Goal: Transaction & Acquisition: Purchase product/service

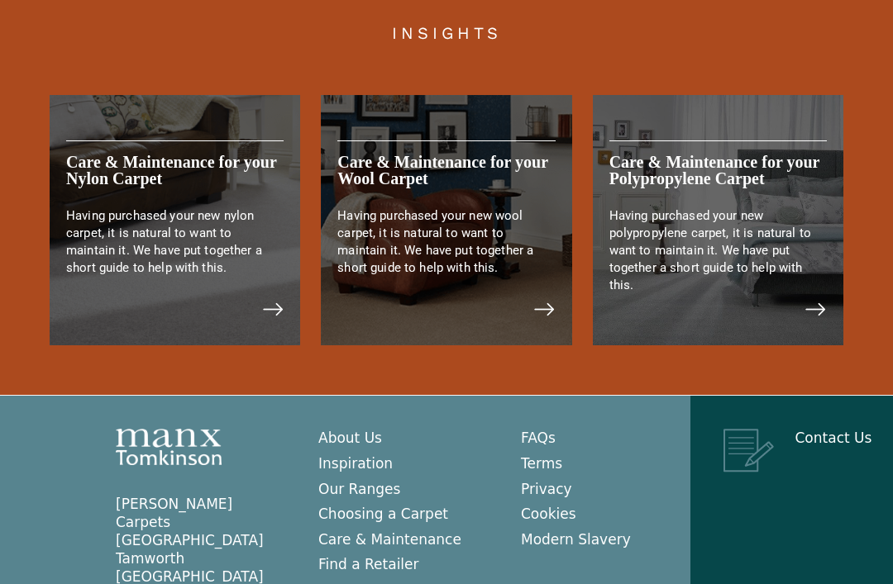
scroll to position [3425, 0]
click at [391, 482] on link "Our Ranges" at bounding box center [359, 490] width 82 height 17
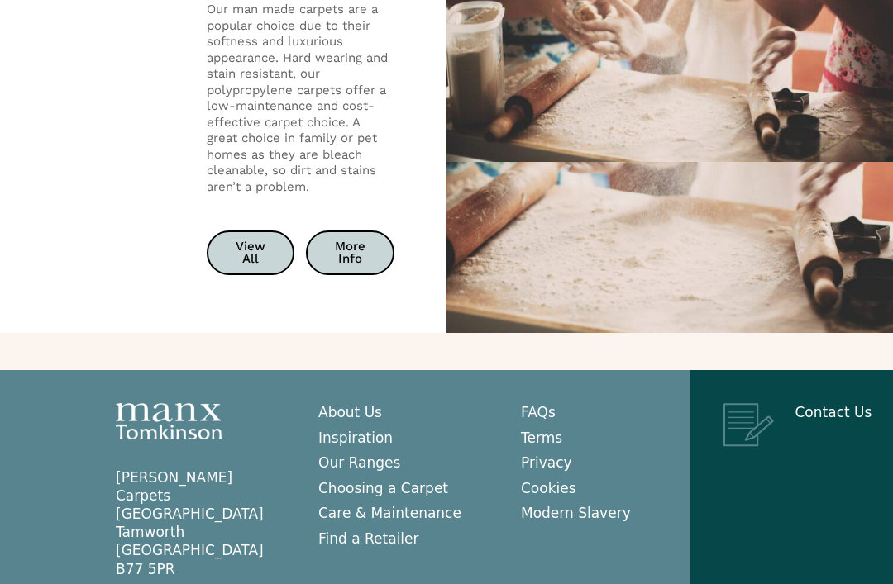
scroll to position [3305, 0]
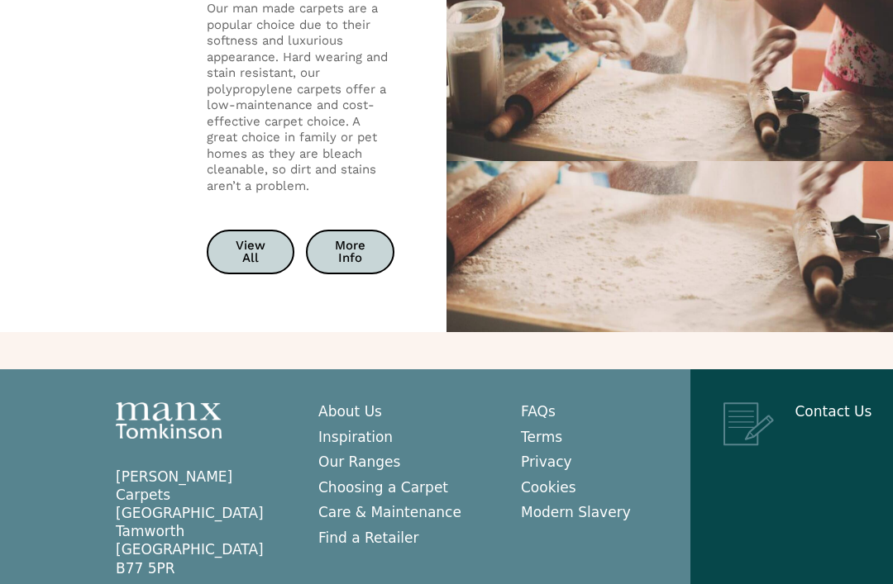
click at [434, 479] on link "Choosing a Carpet" at bounding box center [383, 487] width 130 height 17
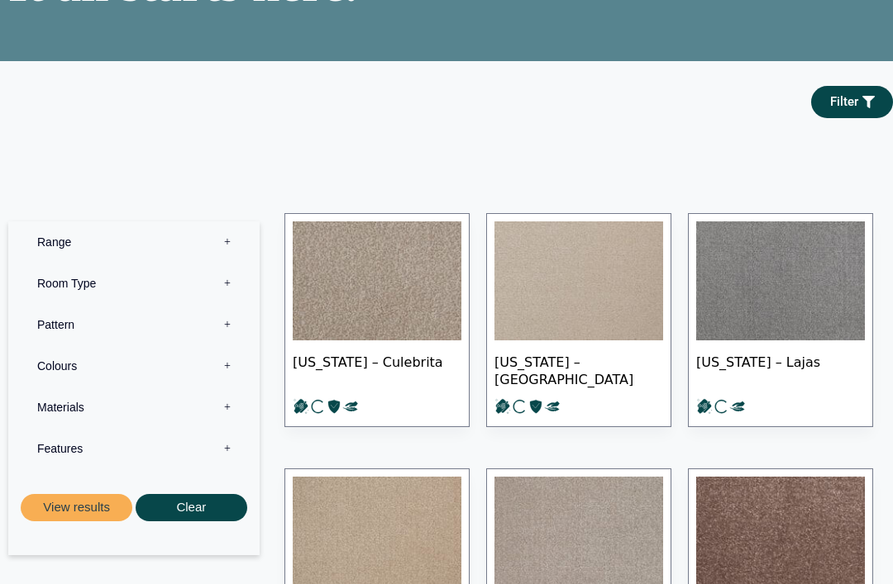
scroll to position [174, 0]
click at [74, 378] on label "Colours 0" at bounding box center [134, 366] width 226 height 41
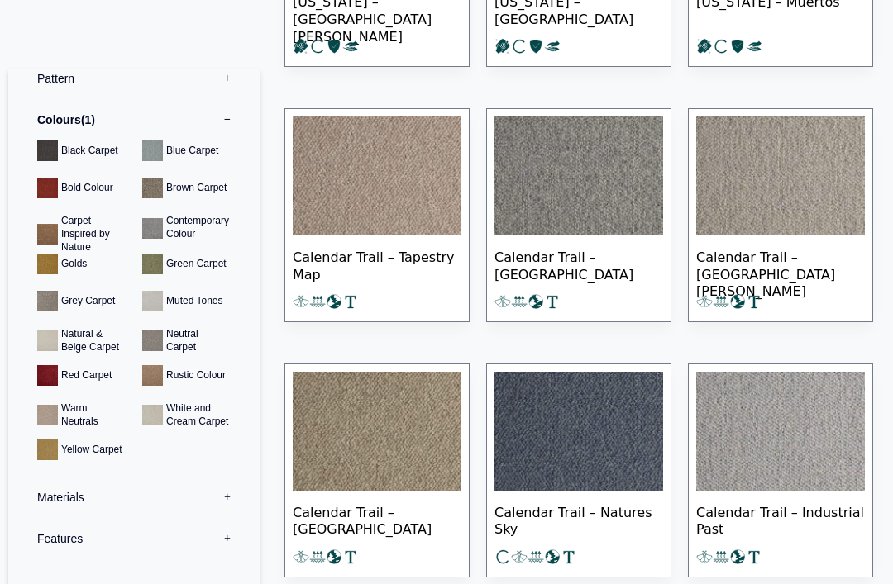
scroll to position [790, 0]
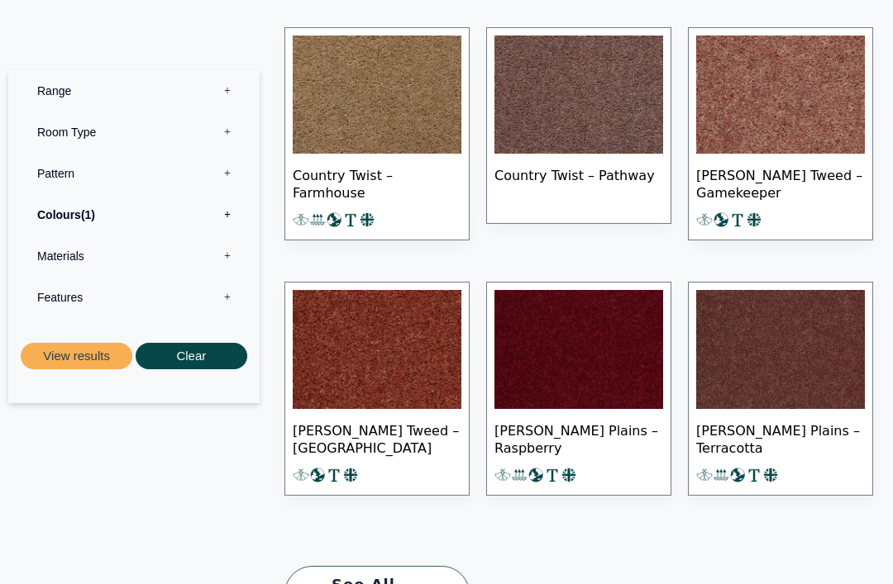
scroll to position [751, 0]
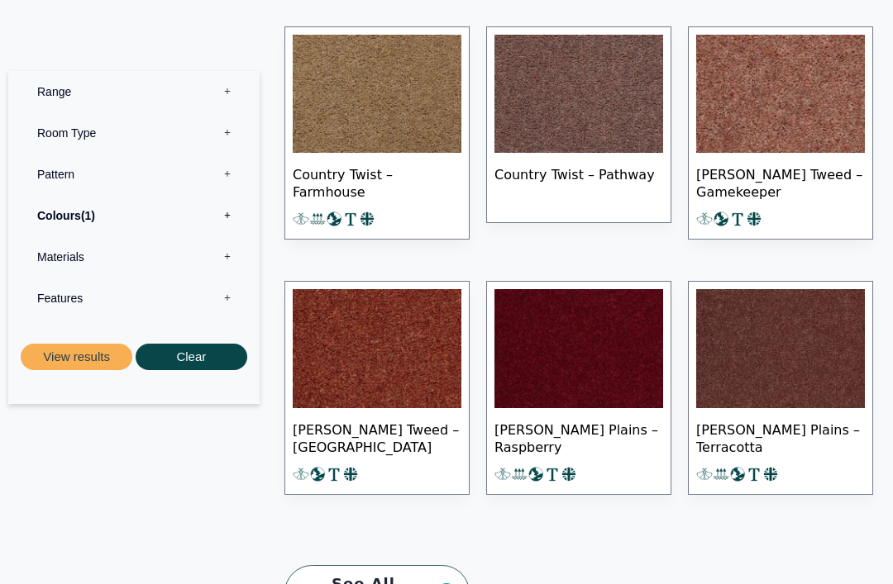
click at [612, 336] on img at bounding box center [578, 348] width 169 height 119
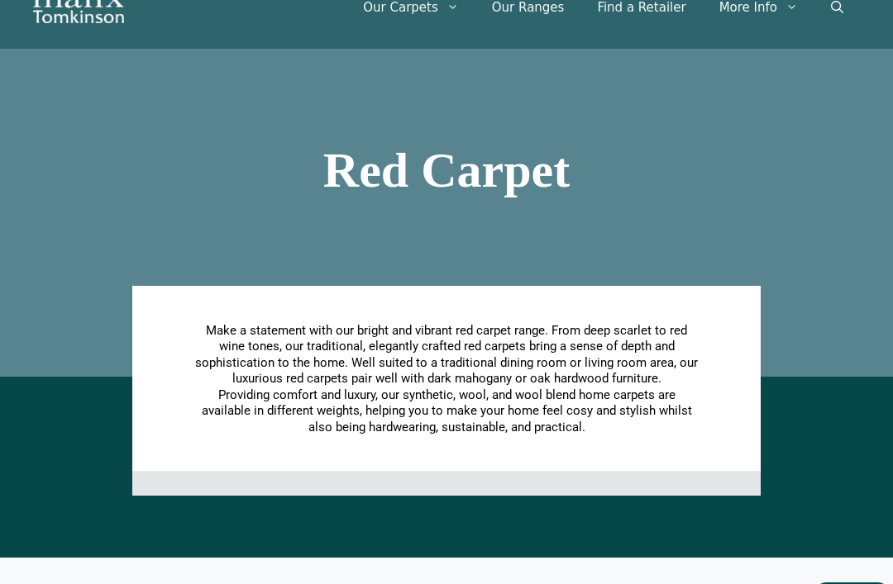
scroll to position [0, 0]
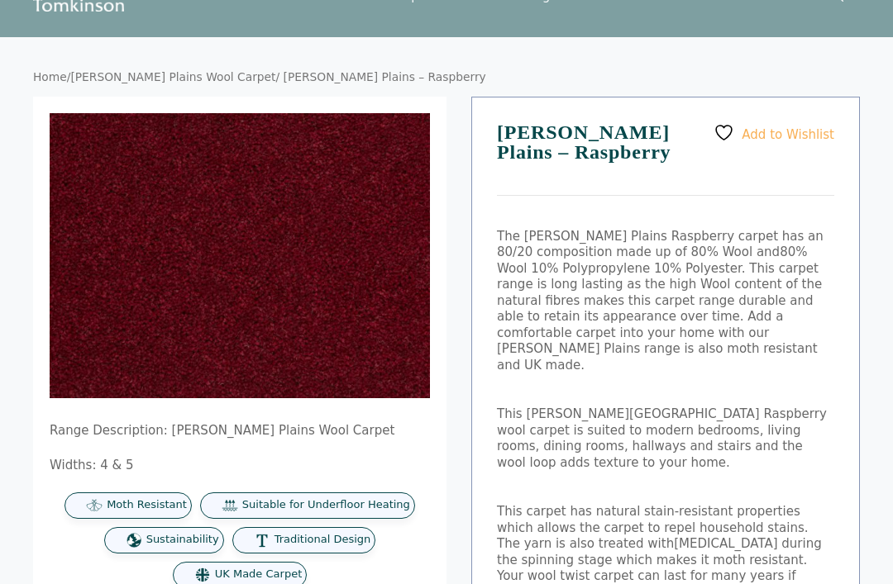
scroll to position [45, 0]
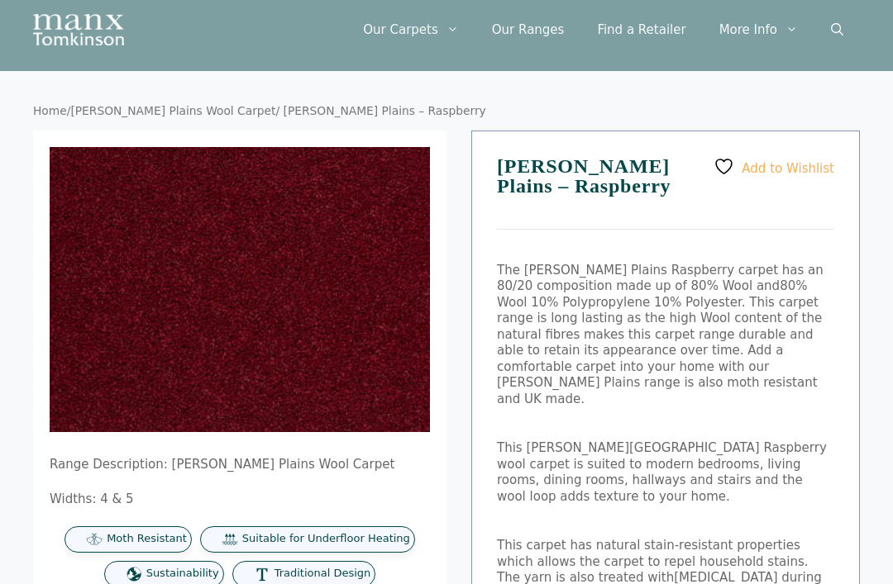
click at [382, 322] on img at bounding box center [380, 395] width 661 height 496
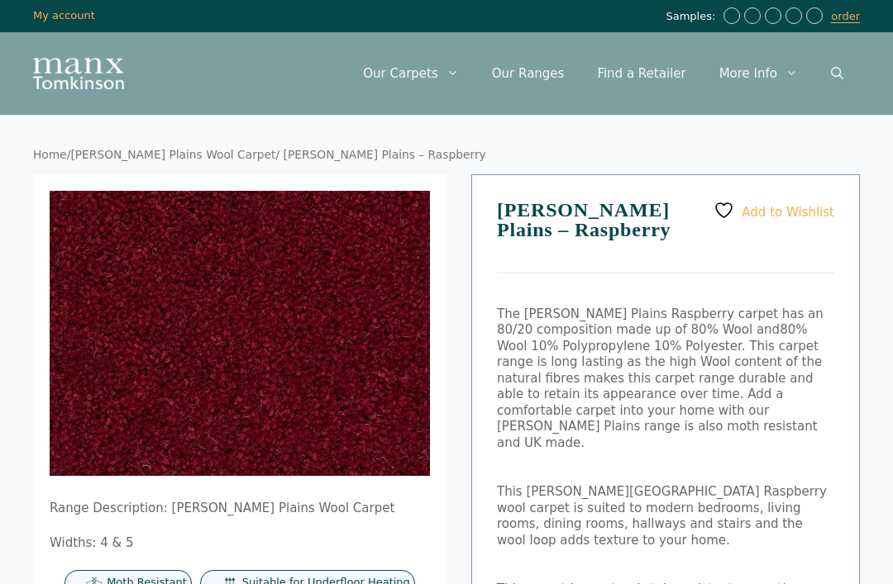
scroll to position [0, 0]
